Goal: Information Seeking & Learning: Learn about a topic

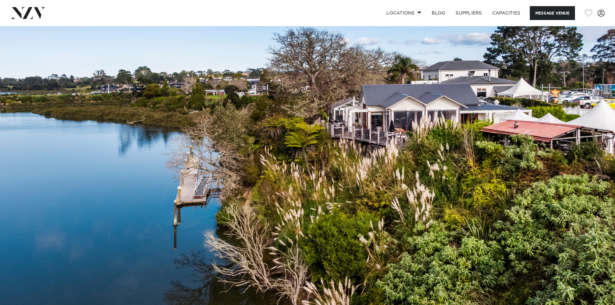
click at [381, 165] on img at bounding box center [307, 170] width 615 height 288
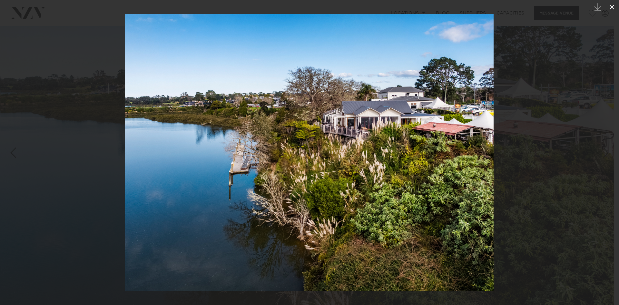
click at [610, 6] on icon at bounding box center [612, 7] width 8 height 8
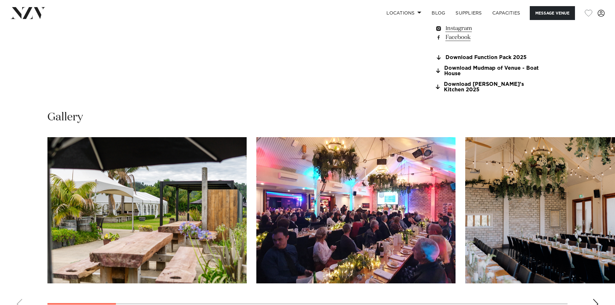
scroll to position [678, 0]
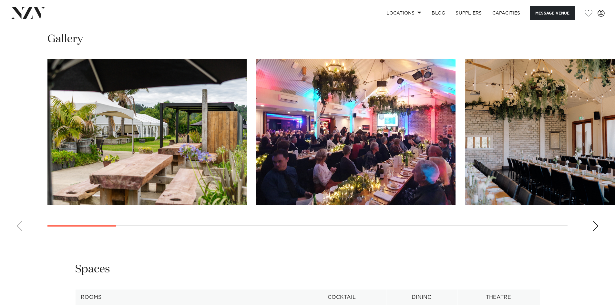
click at [594, 221] on div "Next slide" at bounding box center [595, 226] width 6 height 10
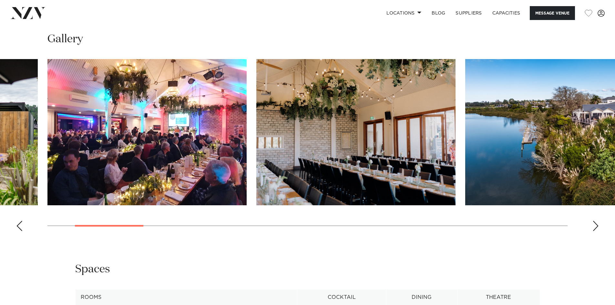
click at [594, 221] on div "Next slide" at bounding box center [595, 226] width 6 height 10
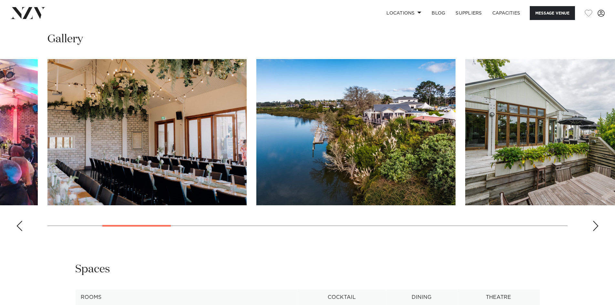
click at [594, 221] on div "Next slide" at bounding box center [595, 226] width 6 height 10
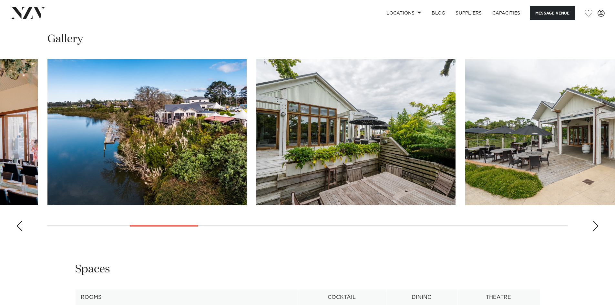
click at [594, 221] on div "Next slide" at bounding box center [595, 226] width 6 height 10
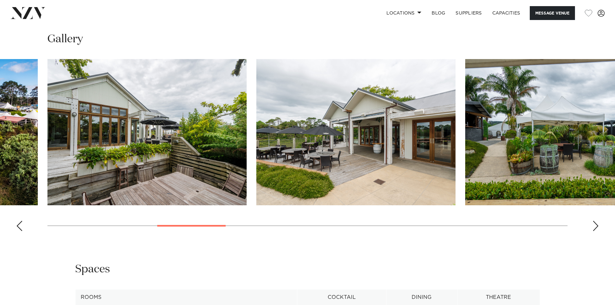
click at [594, 221] on div "Next slide" at bounding box center [595, 226] width 6 height 10
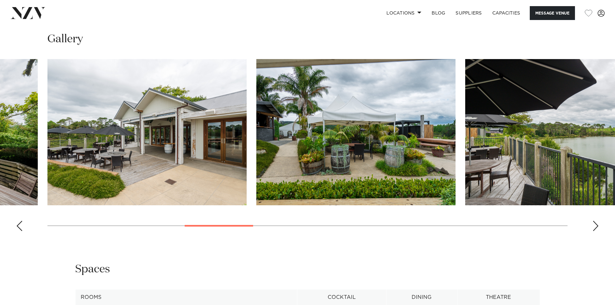
click at [595, 221] on div "Next slide" at bounding box center [595, 226] width 6 height 10
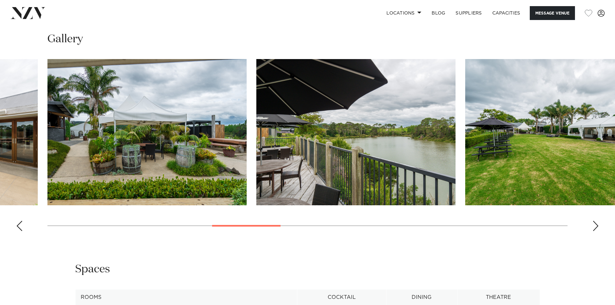
click at [595, 221] on div "Next slide" at bounding box center [595, 226] width 6 height 10
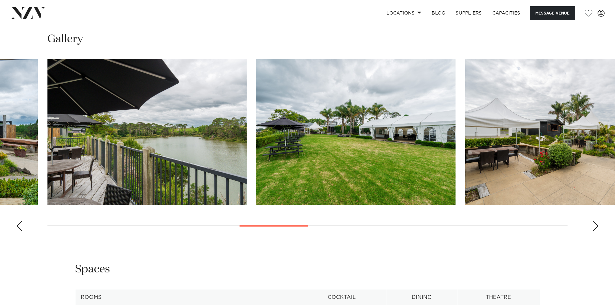
click at [595, 221] on div "Next slide" at bounding box center [595, 226] width 6 height 10
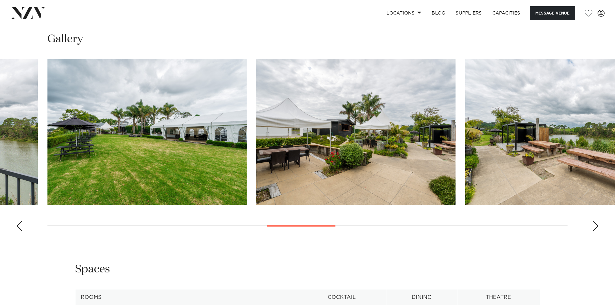
click at [595, 221] on div "Next slide" at bounding box center [595, 226] width 6 height 10
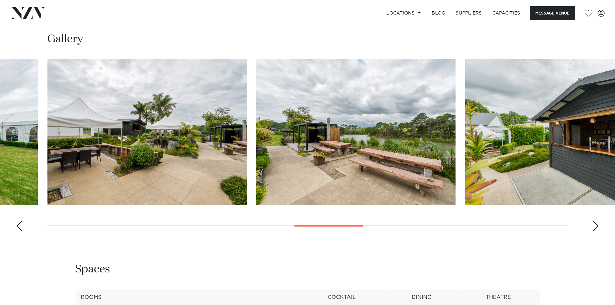
click at [595, 221] on div "Next slide" at bounding box center [595, 226] width 6 height 10
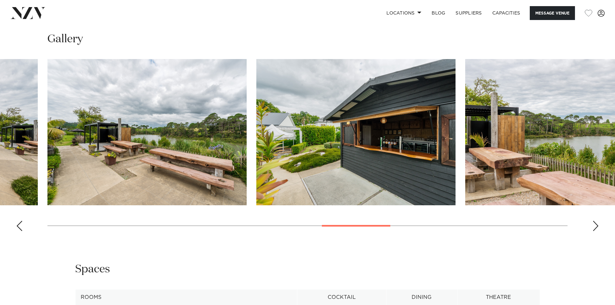
click at [595, 221] on div "Next slide" at bounding box center [595, 226] width 6 height 10
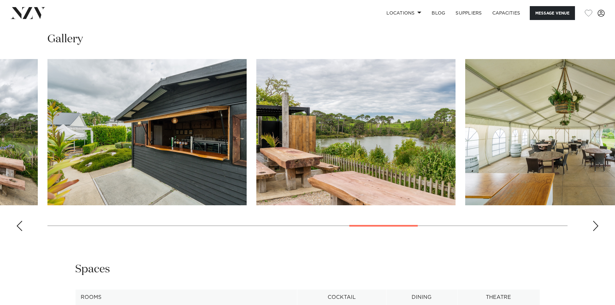
click at [595, 221] on div "Next slide" at bounding box center [595, 226] width 6 height 10
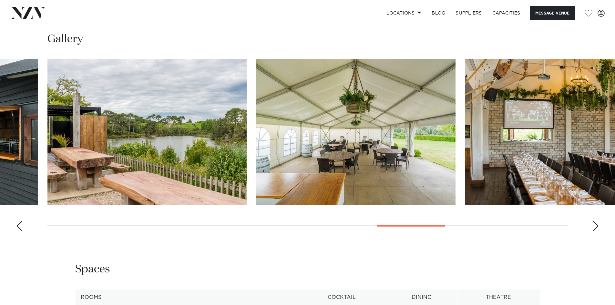
click at [595, 221] on div "Next slide" at bounding box center [595, 226] width 6 height 10
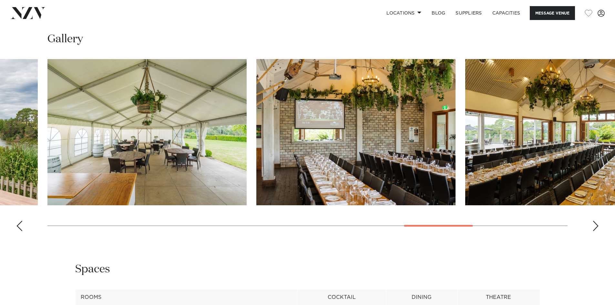
click at [595, 221] on div "Next slide" at bounding box center [595, 226] width 6 height 10
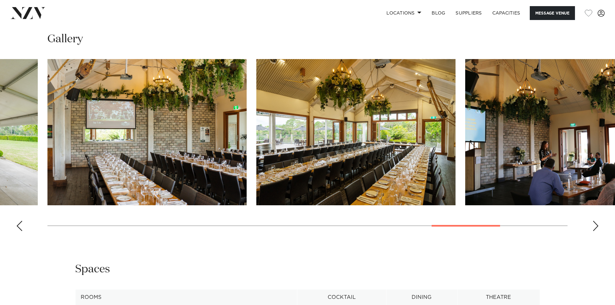
click at [594, 221] on div "Next slide" at bounding box center [595, 226] width 6 height 10
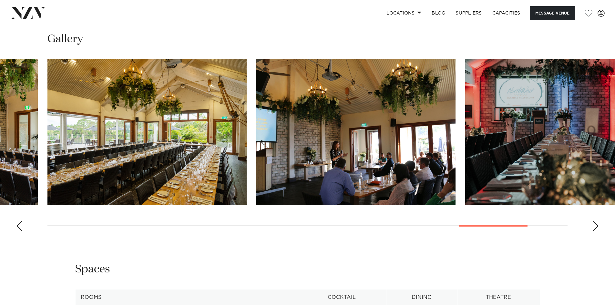
click at [593, 221] on div "Next slide" at bounding box center [595, 226] width 6 height 10
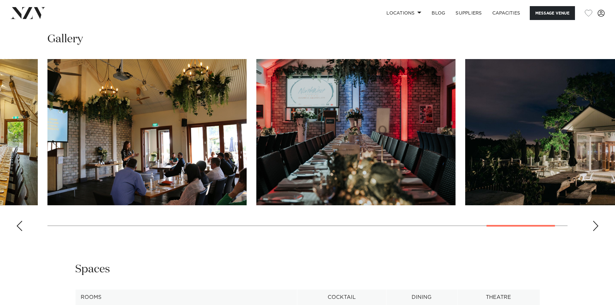
click at [594, 221] on div "Next slide" at bounding box center [595, 226] width 6 height 10
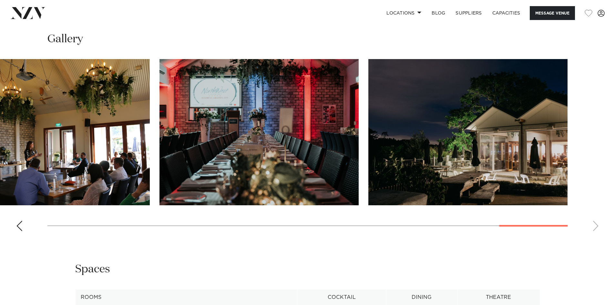
click at [594, 220] on swiper-container at bounding box center [307, 147] width 615 height 177
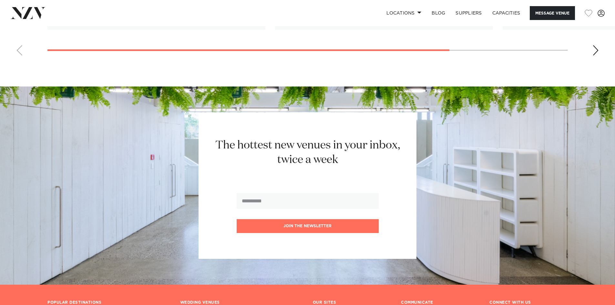
scroll to position [1382, 0]
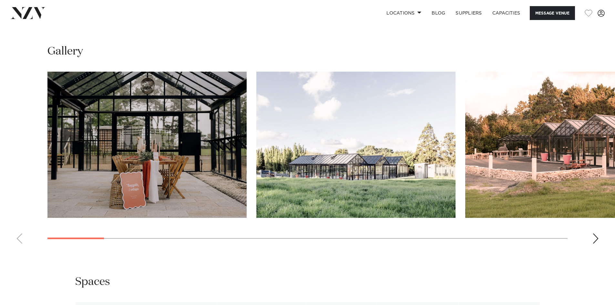
scroll to position [645, 0]
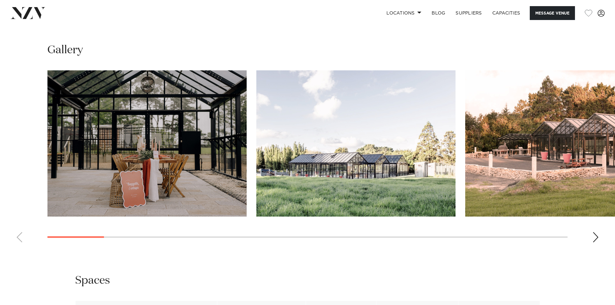
click at [237, 181] on img "1 / 23" at bounding box center [146, 143] width 199 height 146
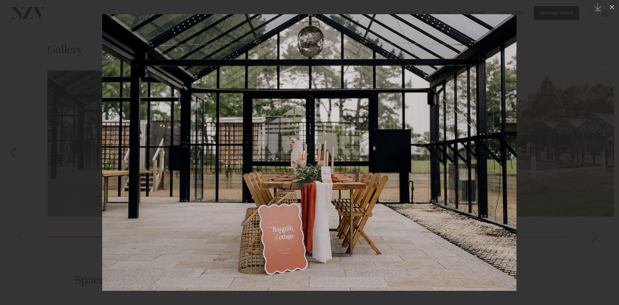
click at [573, 167] on div at bounding box center [309, 152] width 619 height 305
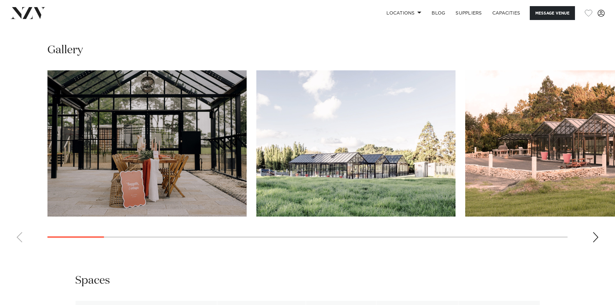
click at [436, 157] on img "2 / 23" at bounding box center [355, 143] width 199 height 146
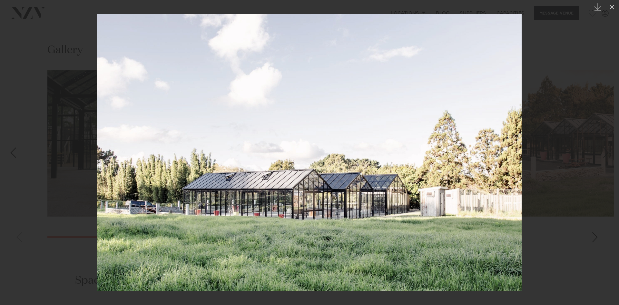
click at [596, 230] on div at bounding box center [309, 152] width 619 height 305
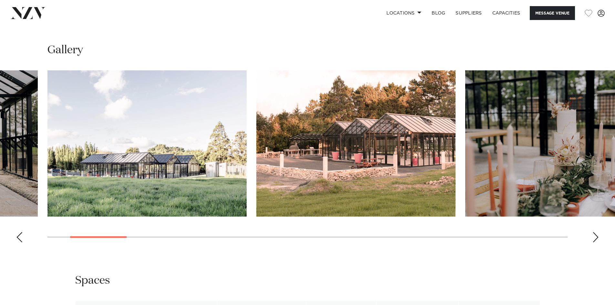
click at [571, 180] on img "4 / 23" at bounding box center [564, 143] width 199 height 146
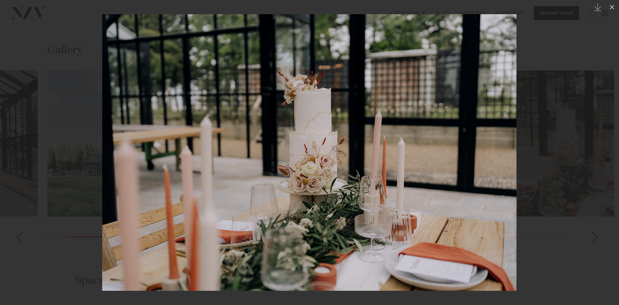
click at [598, 227] on div at bounding box center [309, 152] width 619 height 305
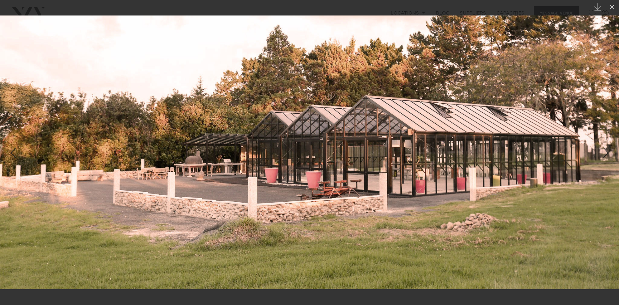
click at [608, 129] on img at bounding box center [309, 152] width 619 height 274
click at [605, 153] on img at bounding box center [309, 152] width 619 height 274
click at [605, 152] on div "Next slide" at bounding box center [606, 152] width 9 height 12
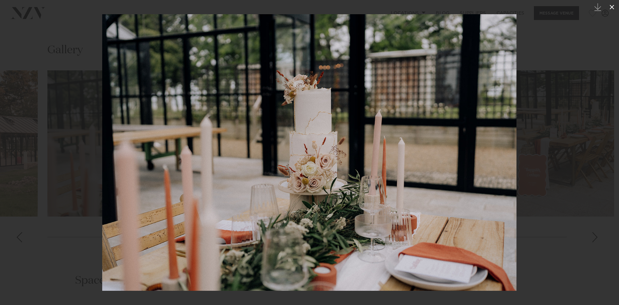
click at [611, 6] on icon at bounding box center [612, 7] width 5 height 5
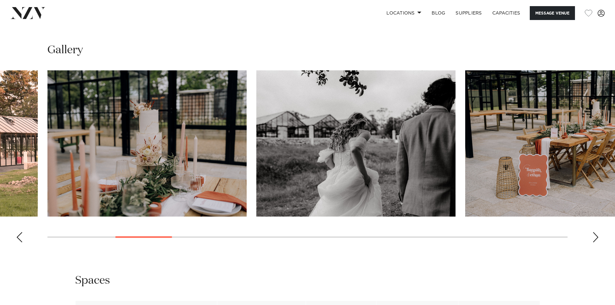
click at [595, 232] on div "Next slide" at bounding box center [595, 237] width 6 height 10
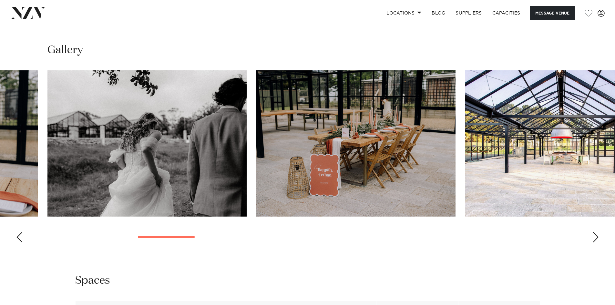
click at [595, 232] on div "Next slide" at bounding box center [595, 237] width 6 height 10
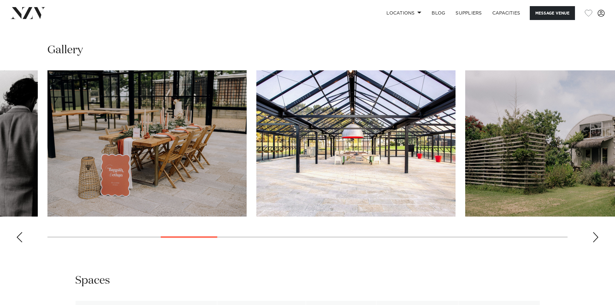
click at [347, 163] on img "7 / 23" at bounding box center [355, 143] width 199 height 146
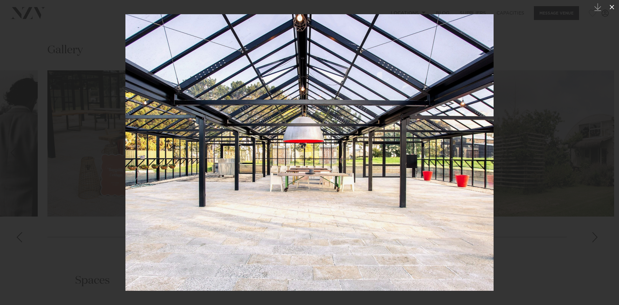
click at [613, 7] on icon at bounding box center [612, 7] width 5 height 5
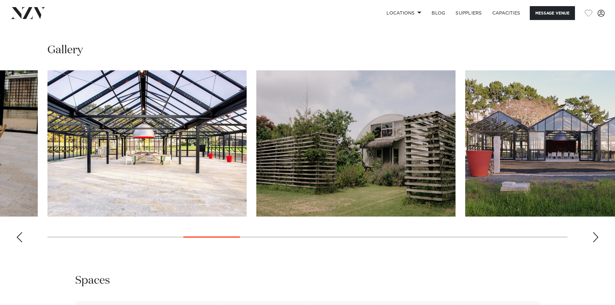
click at [565, 163] on img "9 / 23" at bounding box center [564, 143] width 199 height 146
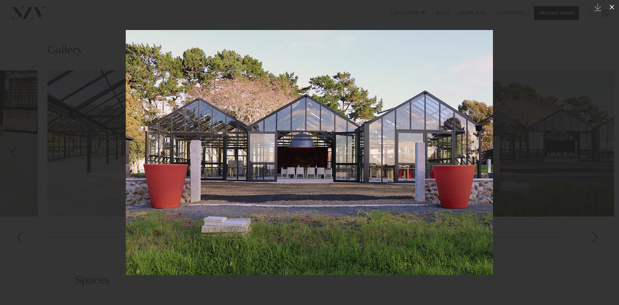
click at [611, 7] on icon at bounding box center [612, 7] width 8 height 8
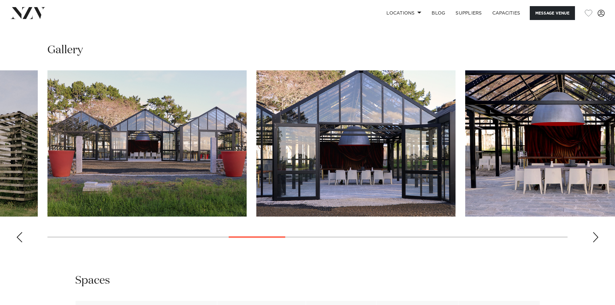
click at [596, 232] on div "Next slide" at bounding box center [595, 237] width 6 height 10
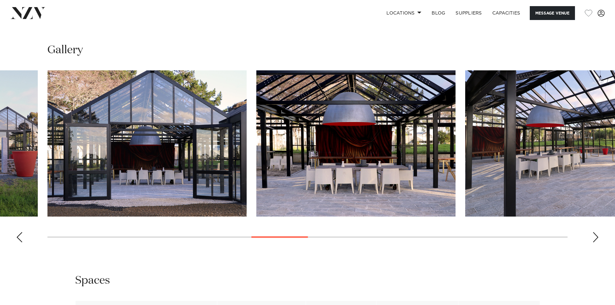
click at [596, 232] on div "Next slide" at bounding box center [595, 237] width 6 height 10
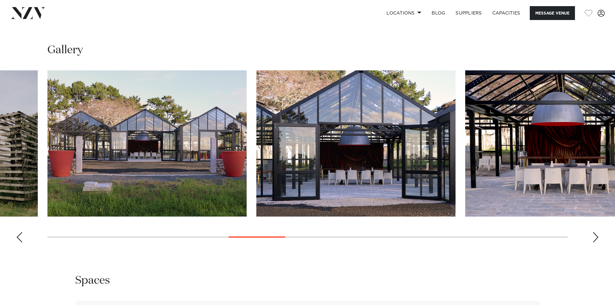
click at [482, 263] on div "Auckland Glasshouse at Aotea Farm Message Venue Auckland Glasshouse at Aotea Fa…" at bounding box center [307, 24] width 615 height 1287
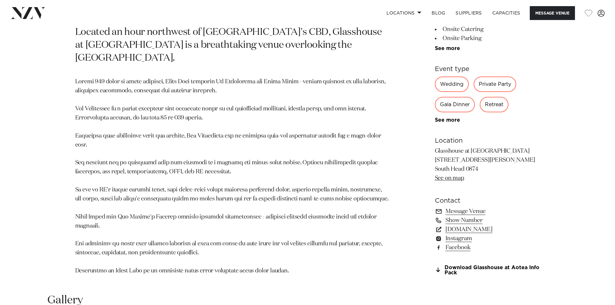
scroll to position [387, 0]
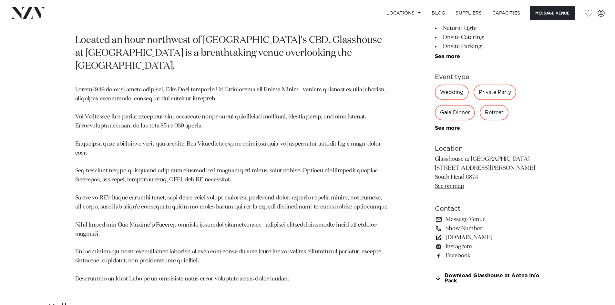
click at [463, 233] on link "www.aoteaorganics.com" at bounding box center [487, 237] width 105 height 9
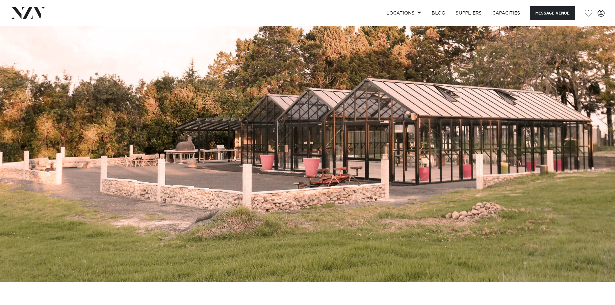
scroll to position [0, 0]
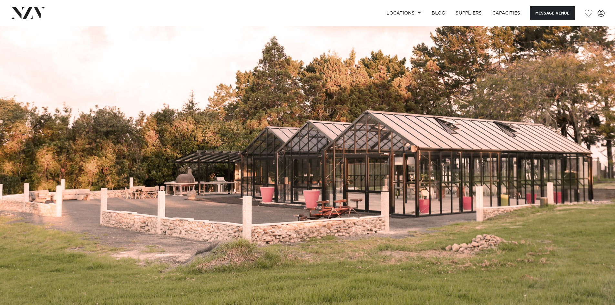
click at [388, 116] on img at bounding box center [307, 170] width 615 height 288
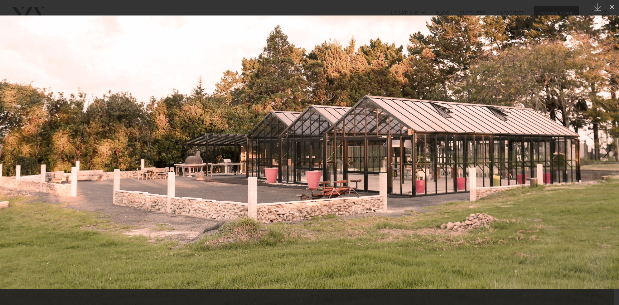
click at [606, 153] on div "Next slide" at bounding box center [606, 152] width 9 height 12
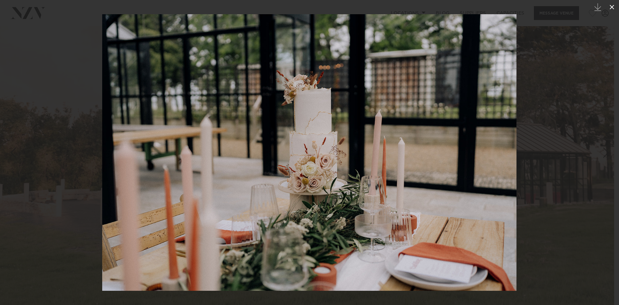
click at [613, 8] on icon at bounding box center [612, 7] width 5 height 5
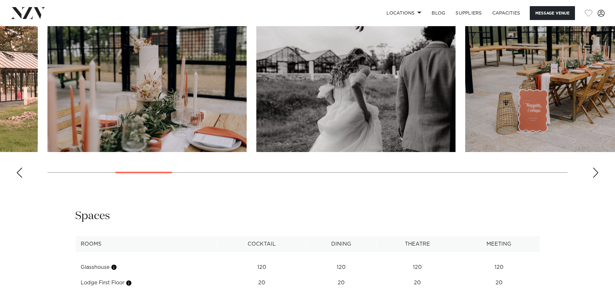
scroll to position [613, 0]
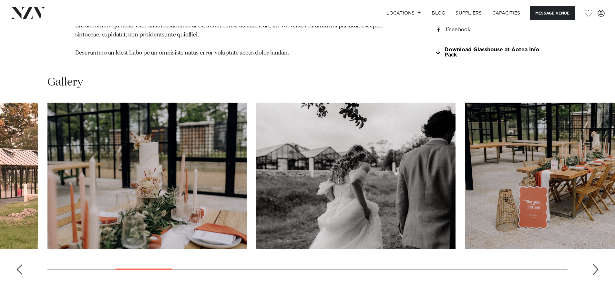
click at [15, 258] on swiper-container at bounding box center [307, 191] width 615 height 177
click at [17, 264] on div "Previous slide" at bounding box center [19, 269] width 6 height 10
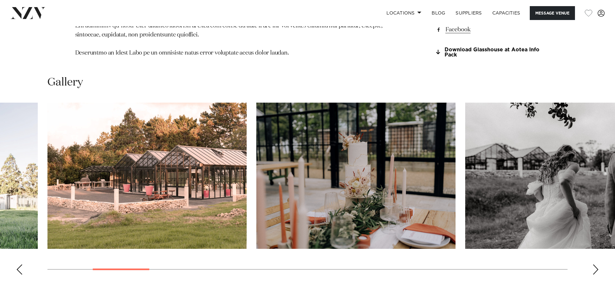
click at [18, 264] on div "Previous slide" at bounding box center [19, 269] width 6 height 10
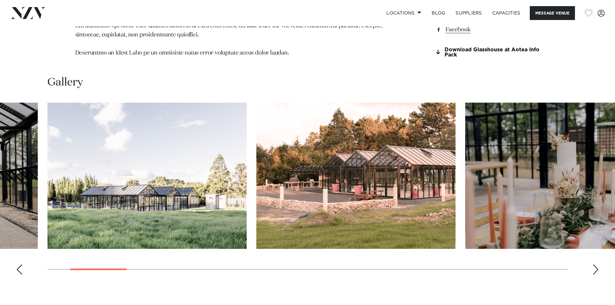
click at [130, 211] on img "2 / 23" at bounding box center [146, 176] width 199 height 146
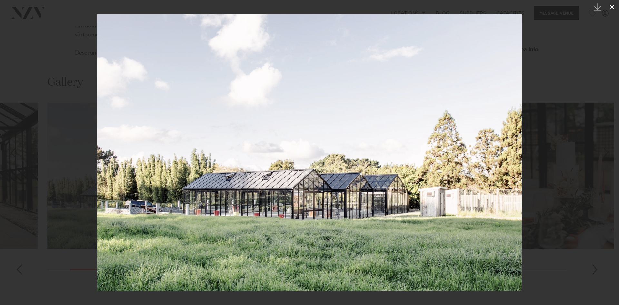
click at [614, 6] on icon at bounding box center [612, 7] width 8 height 8
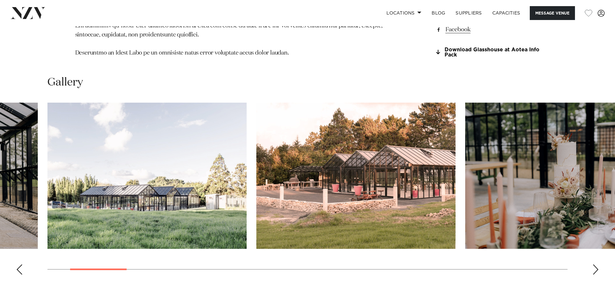
click at [18, 265] on div "Previous slide" at bounding box center [19, 269] width 6 height 10
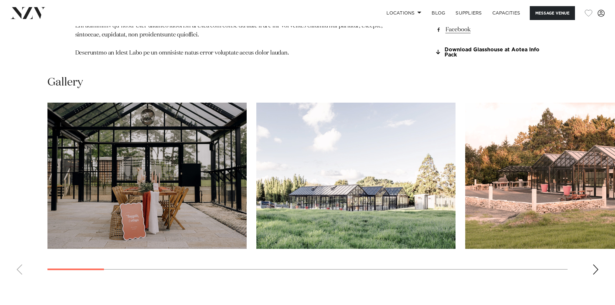
click at [18, 265] on swiper-container at bounding box center [307, 191] width 615 height 177
click at [600, 260] on swiper-container at bounding box center [307, 191] width 615 height 177
click at [593, 266] on div "Next slide" at bounding box center [595, 269] width 6 height 10
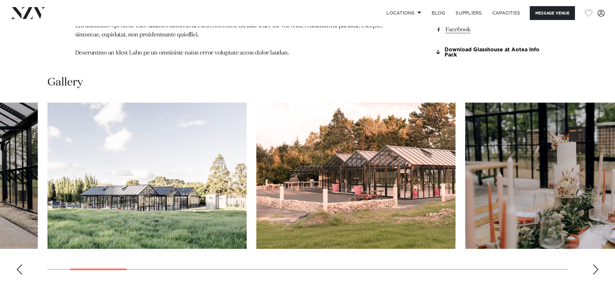
click at [593, 266] on div "Next slide" at bounding box center [595, 269] width 6 height 10
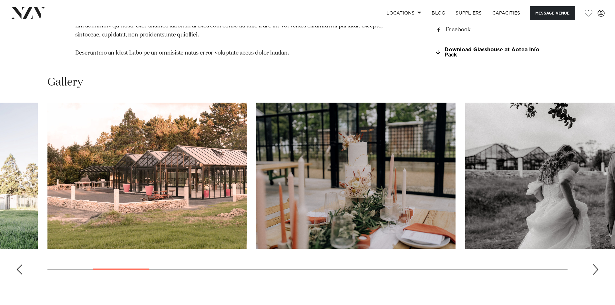
click at [593, 266] on div "Next slide" at bounding box center [595, 269] width 6 height 10
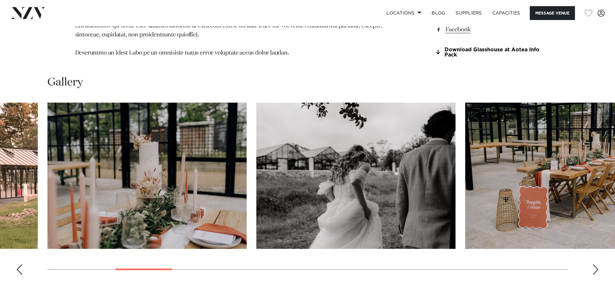
click at [593, 266] on div "Next slide" at bounding box center [595, 269] width 6 height 10
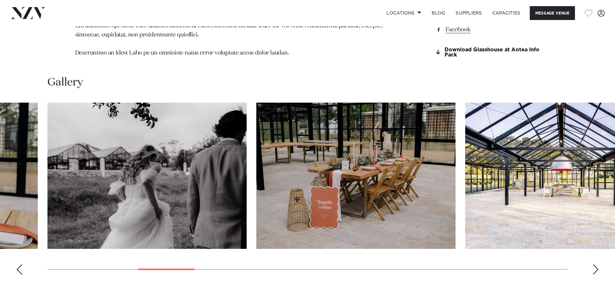
click at [593, 266] on div "Next slide" at bounding box center [595, 269] width 6 height 10
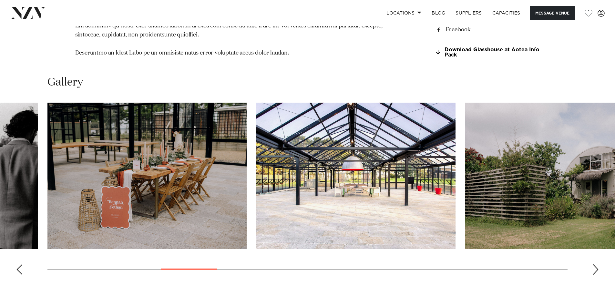
click at [372, 189] on img "7 / 23" at bounding box center [355, 176] width 199 height 146
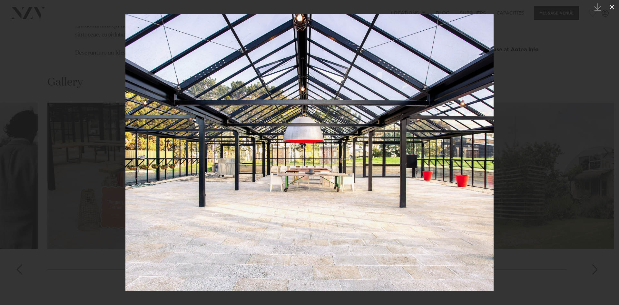
click at [614, 6] on icon at bounding box center [612, 7] width 8 height 8
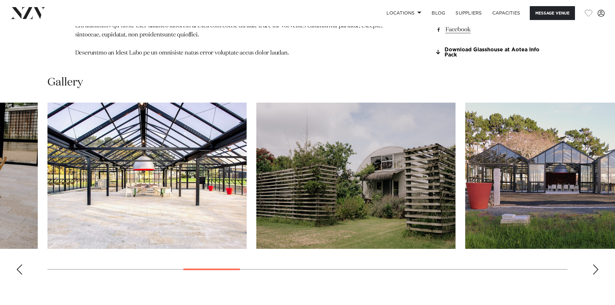
click at [593, 264] on div "Next slide" at bounding box center [595, 269] width 6 height 10
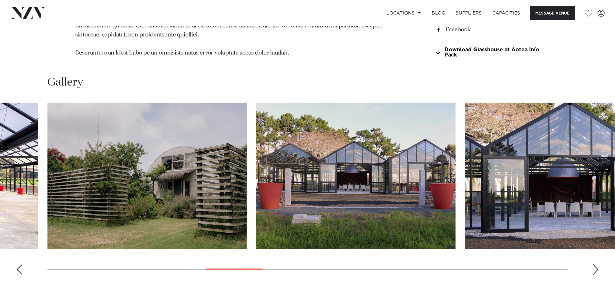
click at [557, 192] on img "10 / 23" at bounding box center [564, 176] width 199 height 146
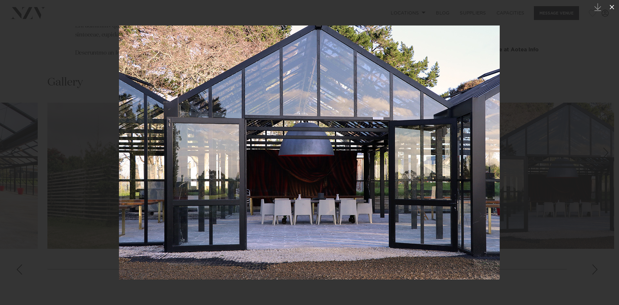
click at [610, 5] on icon at bounding box center [612, 7] width 8 height 8
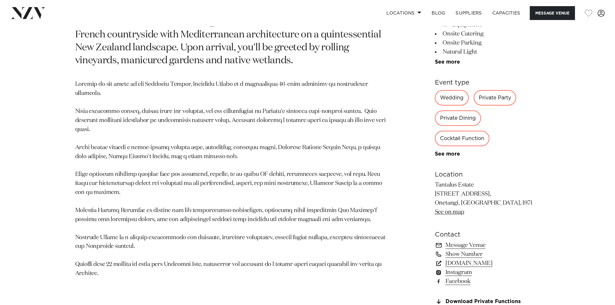
scroll to position [387, 0]
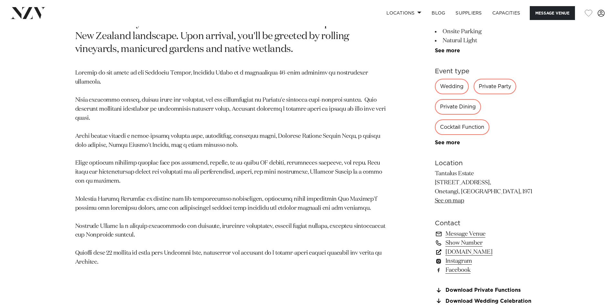
click at [468, 253] on link "[DOMAIN_NAME]" at bounding box center [487, 251] width 105 height 9
